Goal: Obtain resource: Obtain resource

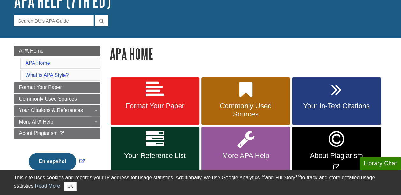
scroll to position [85, 0]
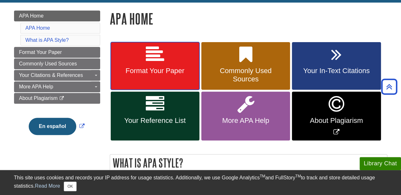
click at [177, 73] on span "Format Your Paper" at bounding box center [154, 71] width 79 height 8
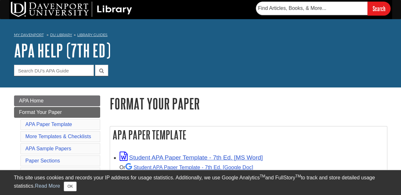
scroll to position [49, 0]
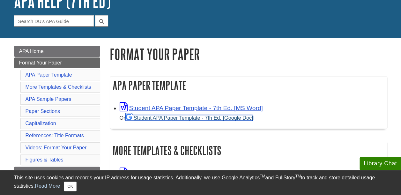
click at [198, 117] on link "Student APA Paper Template - 7th Ed. [Google Doc]" at bounding box center [189, 118] width 128 height 6
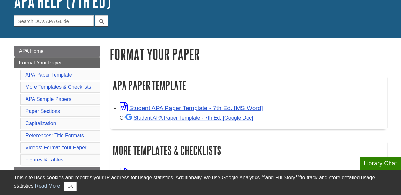
click at [244, 104] on div "Student APA Paper Template - 7th Ed. [MS Word] Or Student APA Paper Template - …" at bounding box center [252, 112] width 264 height 20
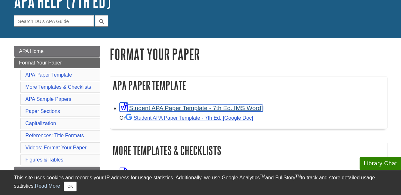
click at [245, 110] on link "Student APA Paper Template - 7th Ed. [MS Word]" at bounding box center [191, 108] width 143 height 7
